Goal: Task Accomplishment & Management: Manage account settings

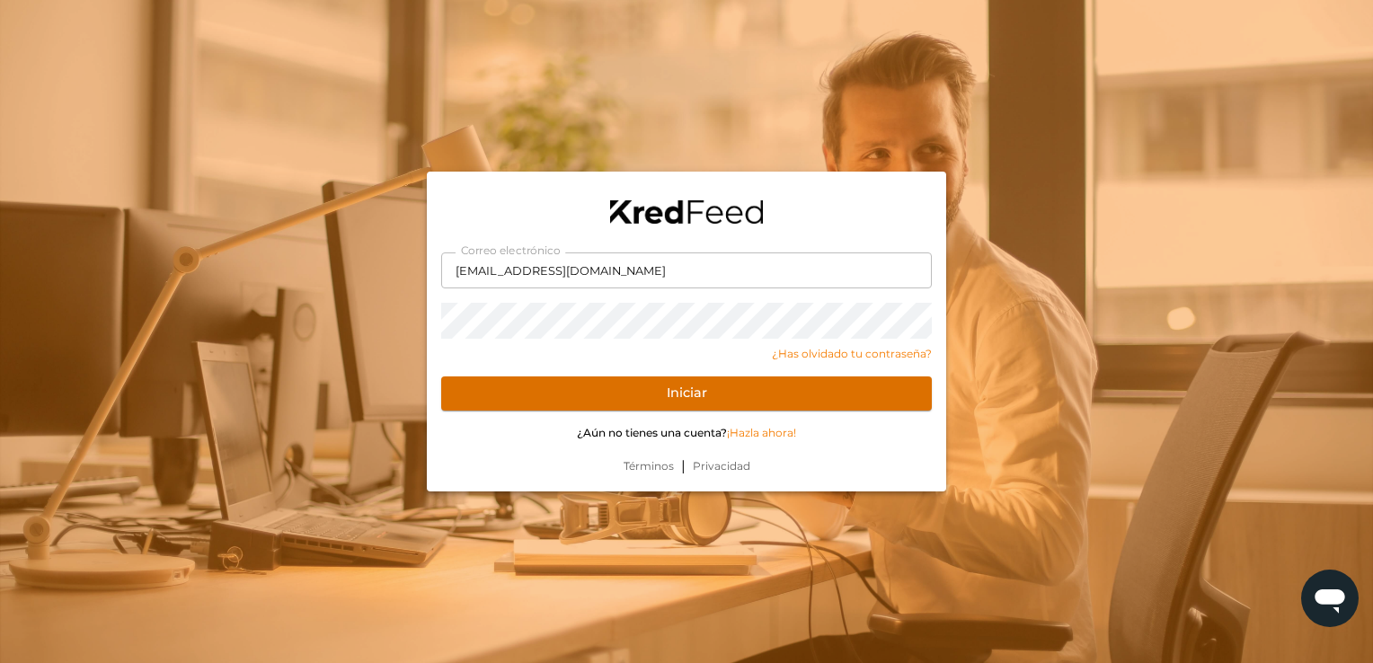
click at [476, 385] on button "Iniciar" at bounding box center [686, 393] width 491 height 34
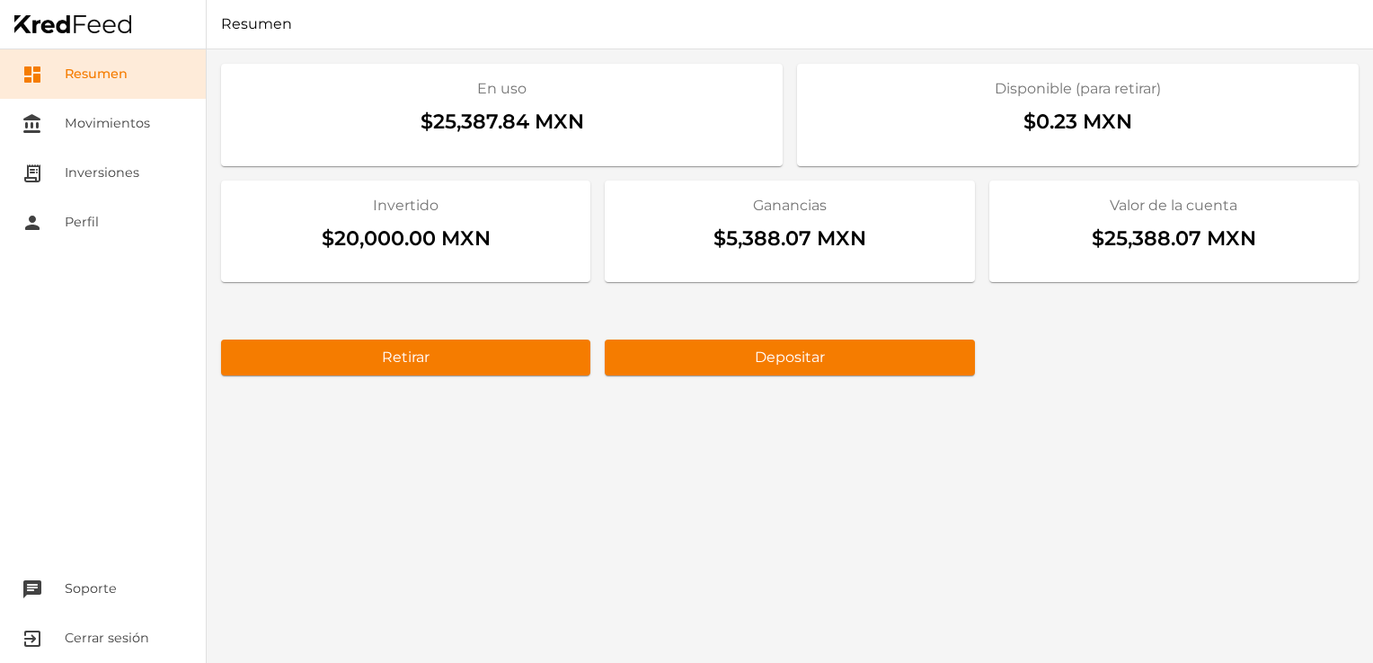
click at [928, 500] on div "En uso $25,387.84 MXN Disponible (para retirar) $0.23 MXN Invertido $20,000.00 …" at bounding box center [790, 356] width 1166 height 614
click at [134, 187] on link "receipt_long Inversiones" at bounding box center [103, 172] width 206 height 49
